Goal: Information Seeking & Learning: Learn about a topic

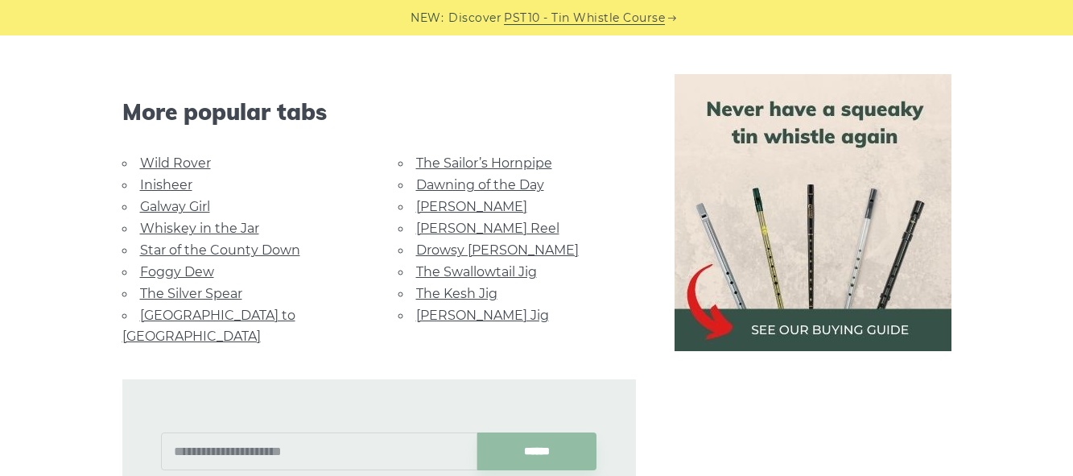
scroll to position [1036, 0]
click at [221, 243] on link "Star of the County Down" at bounding box center [220, 250] width 160 height 15
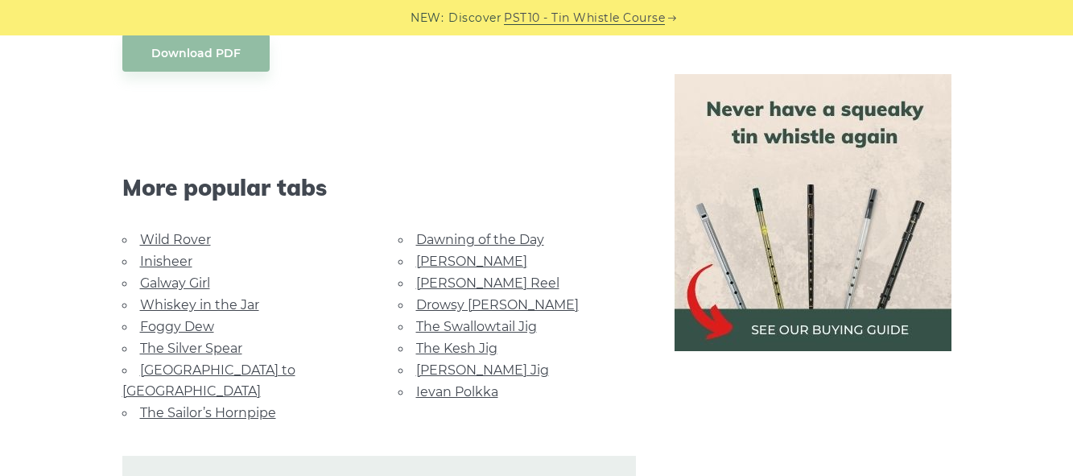
scroll to position [969, 0]
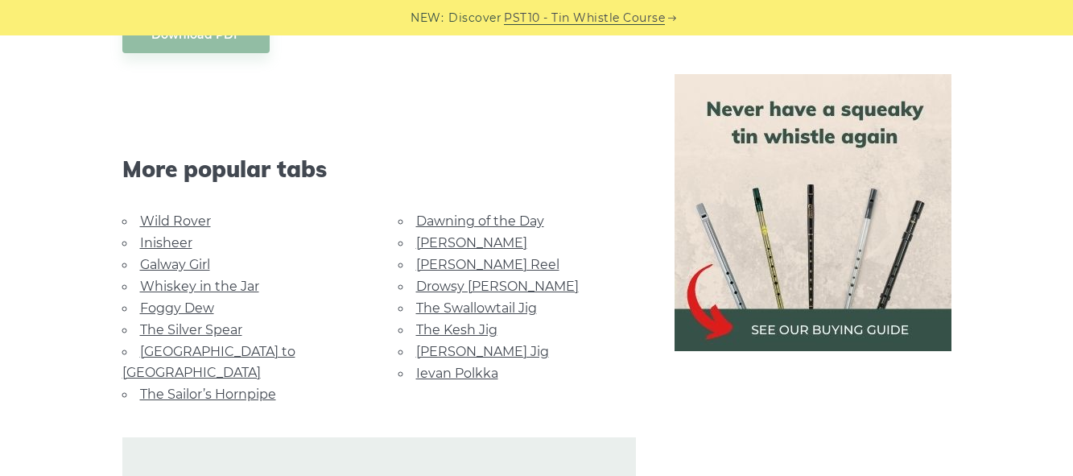
click at [431, 213] on link "Dawning of the Day" at bounding box center [480, 220] width 128 height 15
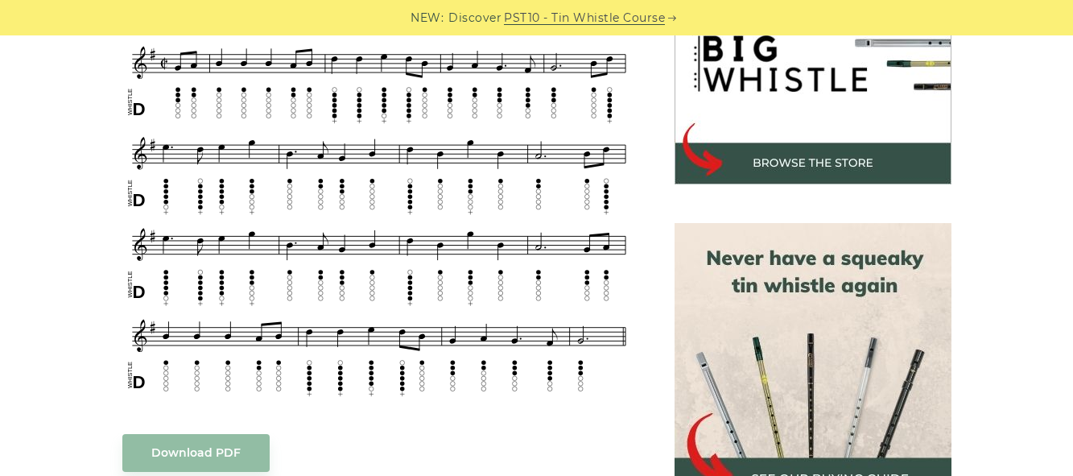
scroll to position [550, 0]
